Goal: Information Seeking & Learning: Learn about a topic

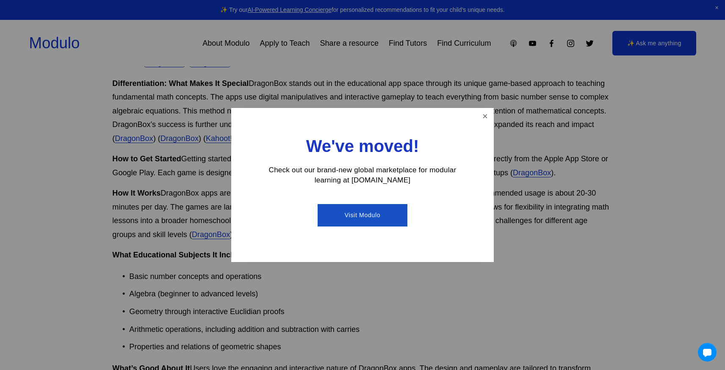
scroll to position [470, 0]
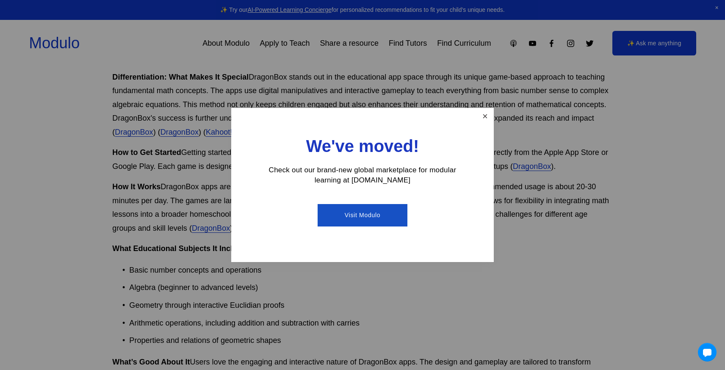
click at [488, 117] on link "Close" at bounding box center [485, 116] width 15 height 15
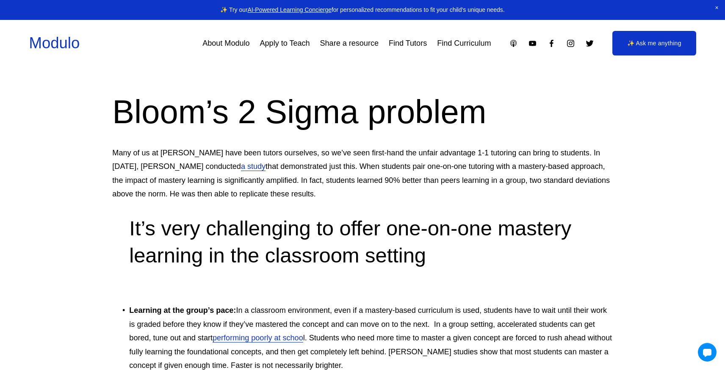
scroll to position [886, 0]
